Goal: Transaction & Acquisition: Purchase product/service

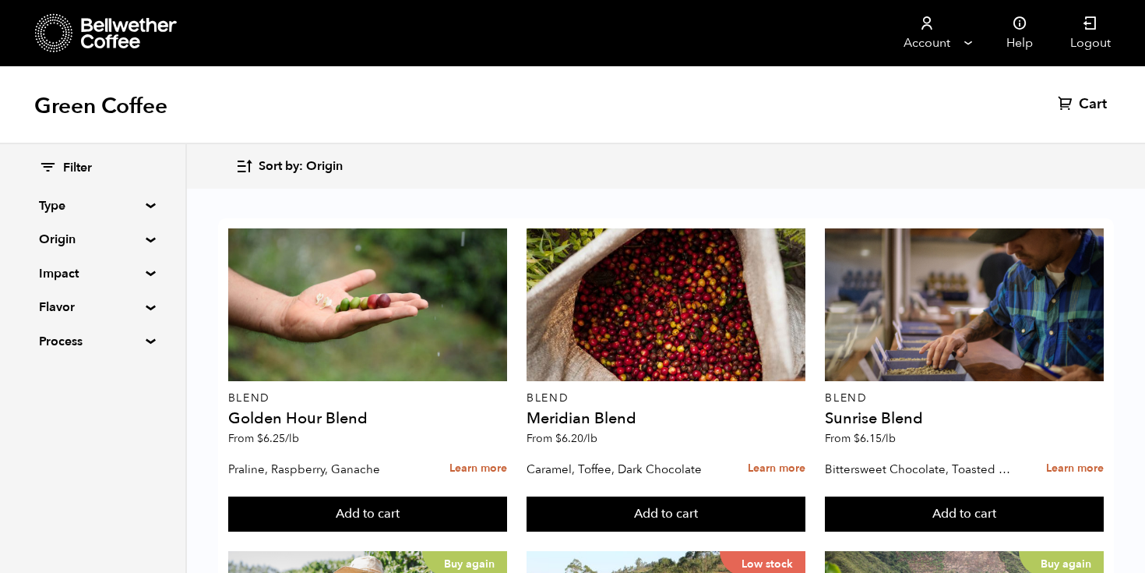
scroll to position [260, 0]
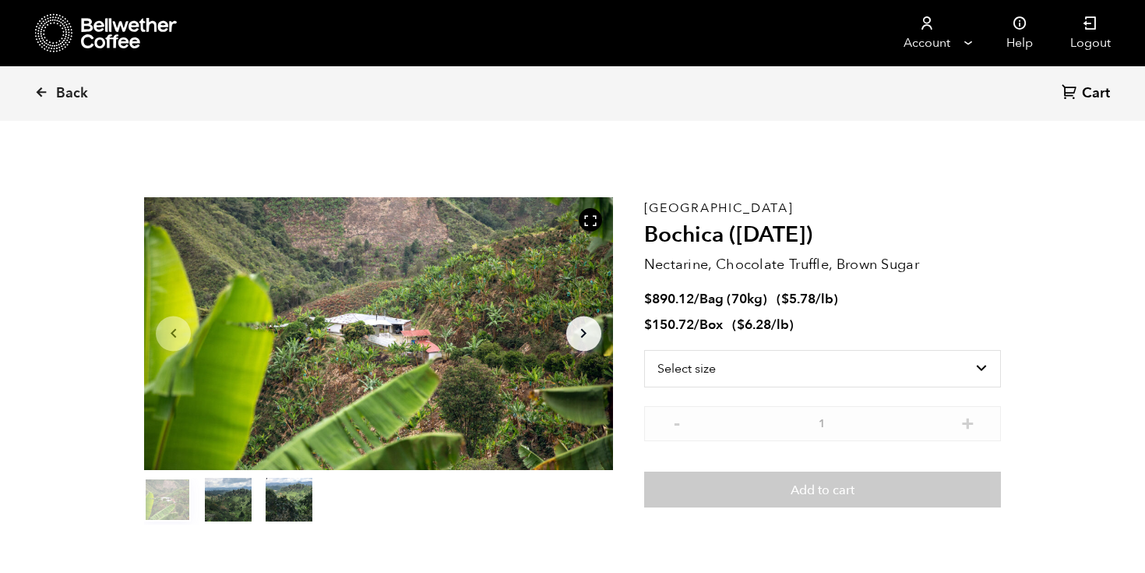
scroll to position [678, 830]
click at [746, 356] on select "Select size Bag (70kg) (154 lbs) Box (24 lbs)" at bounding box center [822, 368] width 357 height 37
select select "bag"
click at [644, 350] on select "Select size Bag (70kg) (154 lbs) Box (24 lbs)" at bounding box center [822, 368] width 357 height 37
